Goal: Transaction & Acquisition: Download file/media

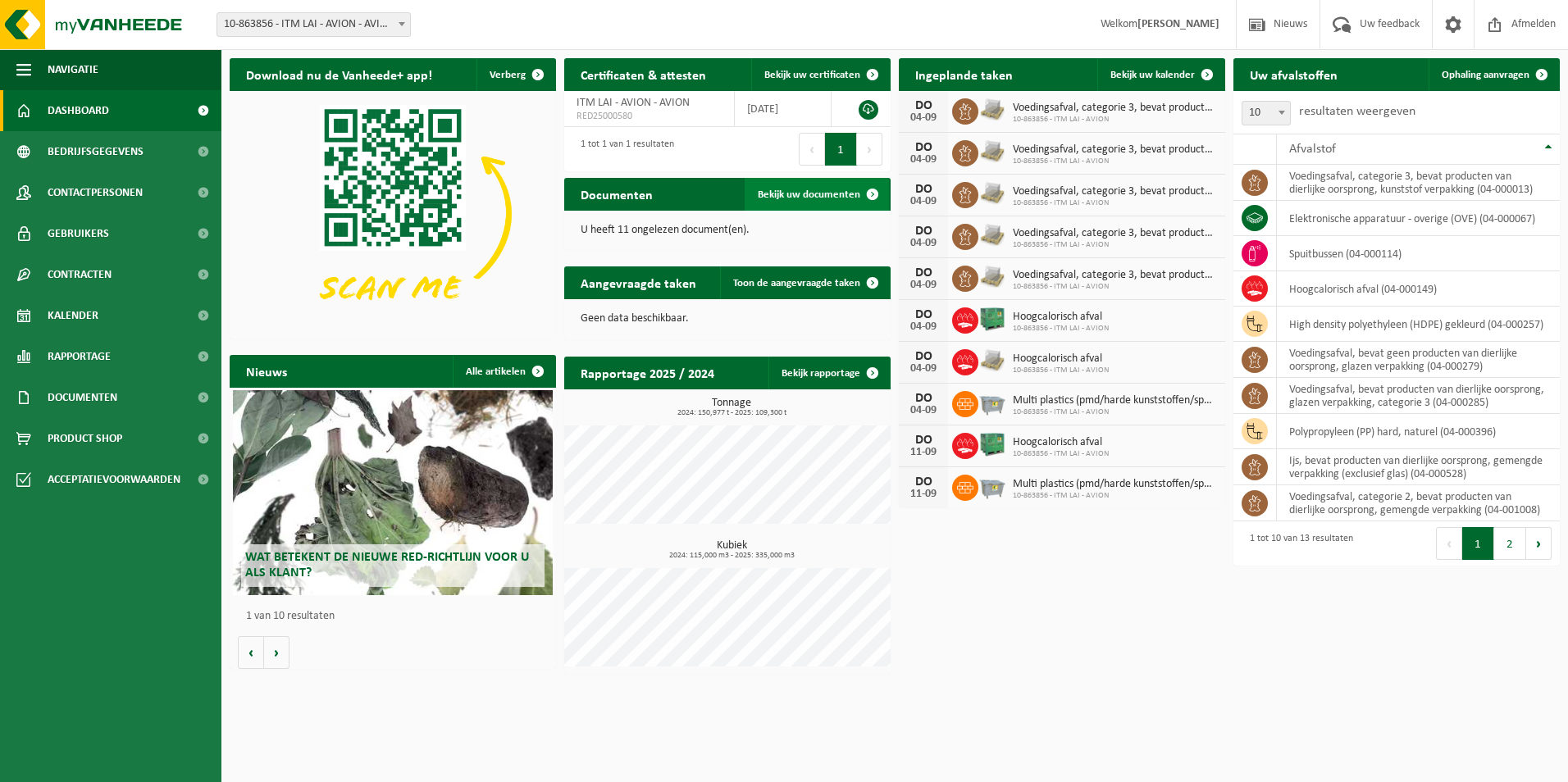
click at [800, 190] on span "Bekijk uw documenten" at bounding box center [809, 195] width 103 height 10
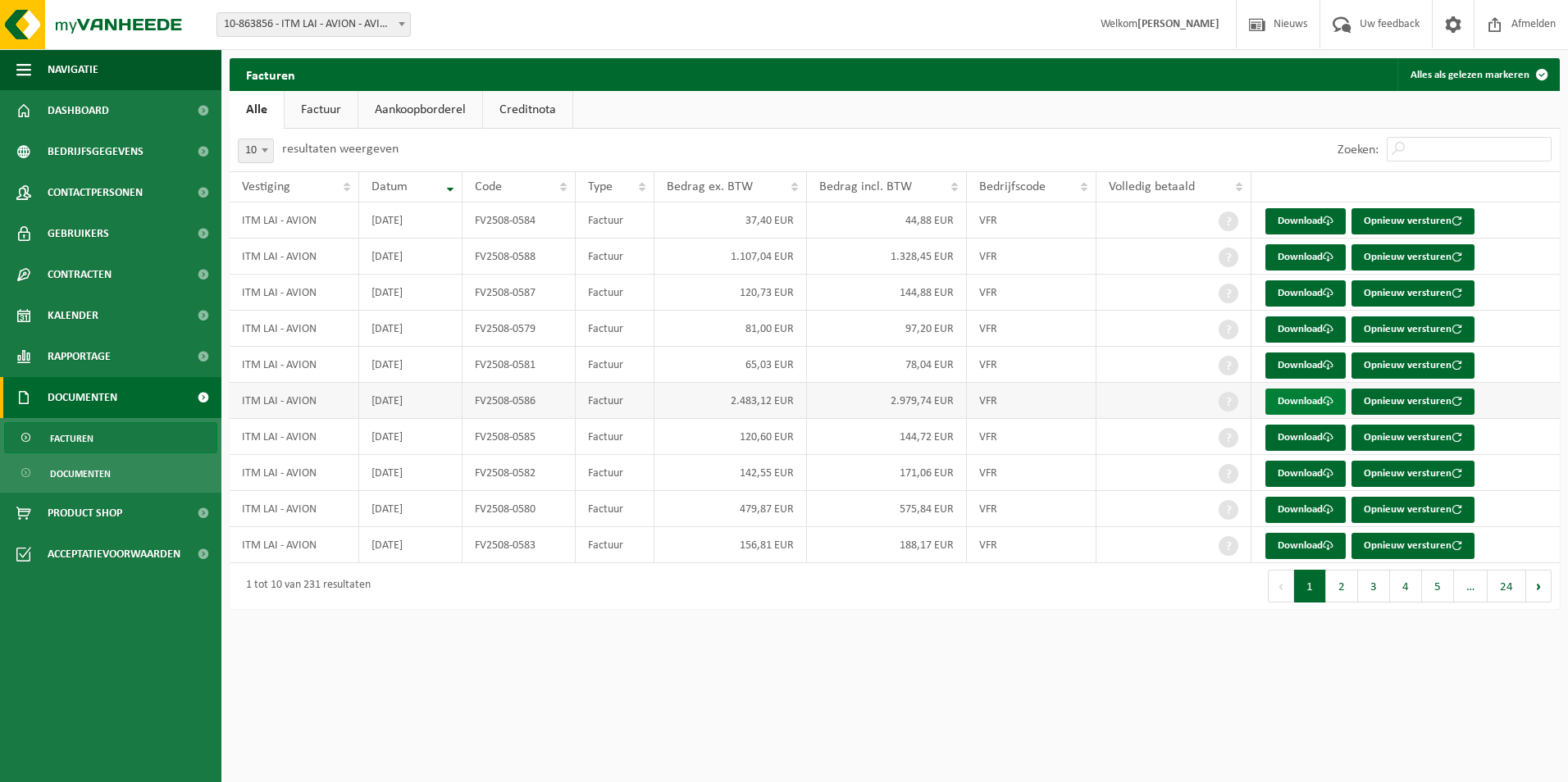
click at [1302, 401] on link "Download" at bounding box center [1306, 402] width 80 height 26
click at [1295, 255] on link "Download" at bounding box center [1306, 257] width 80 height 26
click at [1312, 509] on link "Download" at bounding box center [1306, 510] width 80 height 26
click at [1310, 549] on link "Download" at bounding box center [1306, 546] width 80 height 26
click at [1288, 292] on link "Download" at bounding box center [1306, 294] width 80 height 26
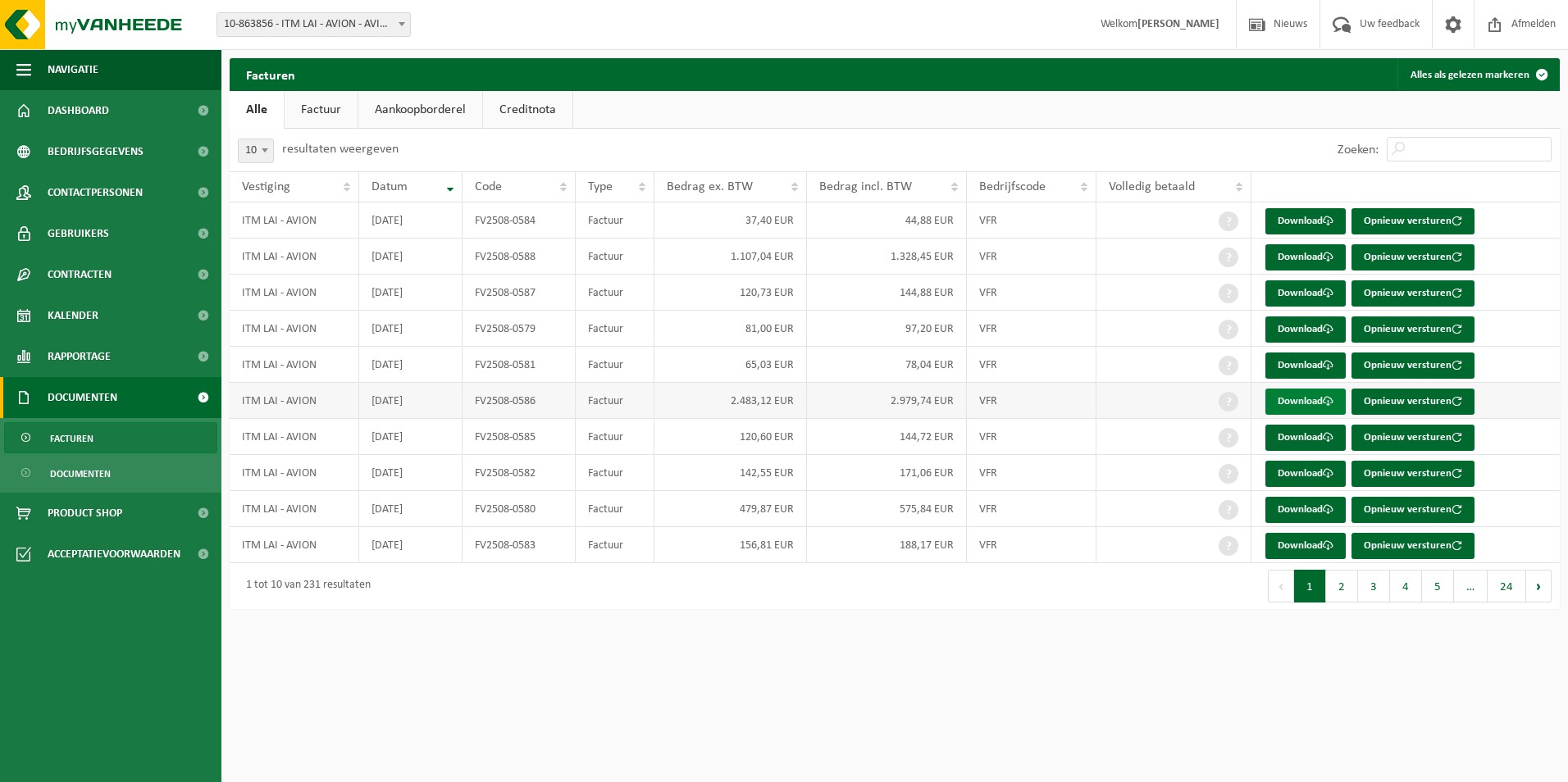
click at [1289, 401] on link "Download" at bounding box center [1306, 402] width 80 height 26
click at [87, 311] on span "Kalender" at bounding box center [73, 316] width 51 height 41
